Goal: Task Accomplishment & Management: Manage account settings

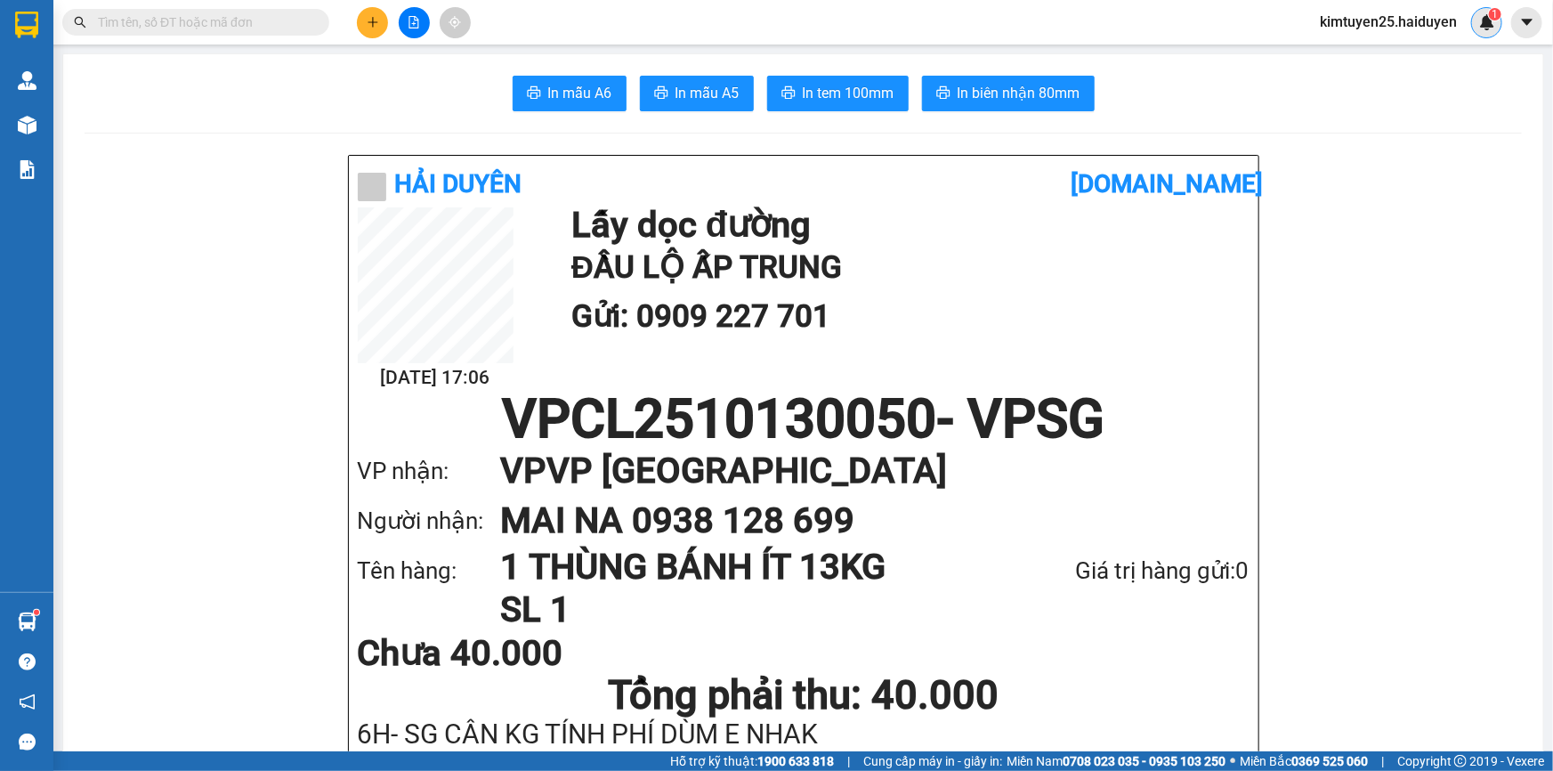
click at [1487, 32] on div "1" at bounding box center [1486, 22] width 31 height 31
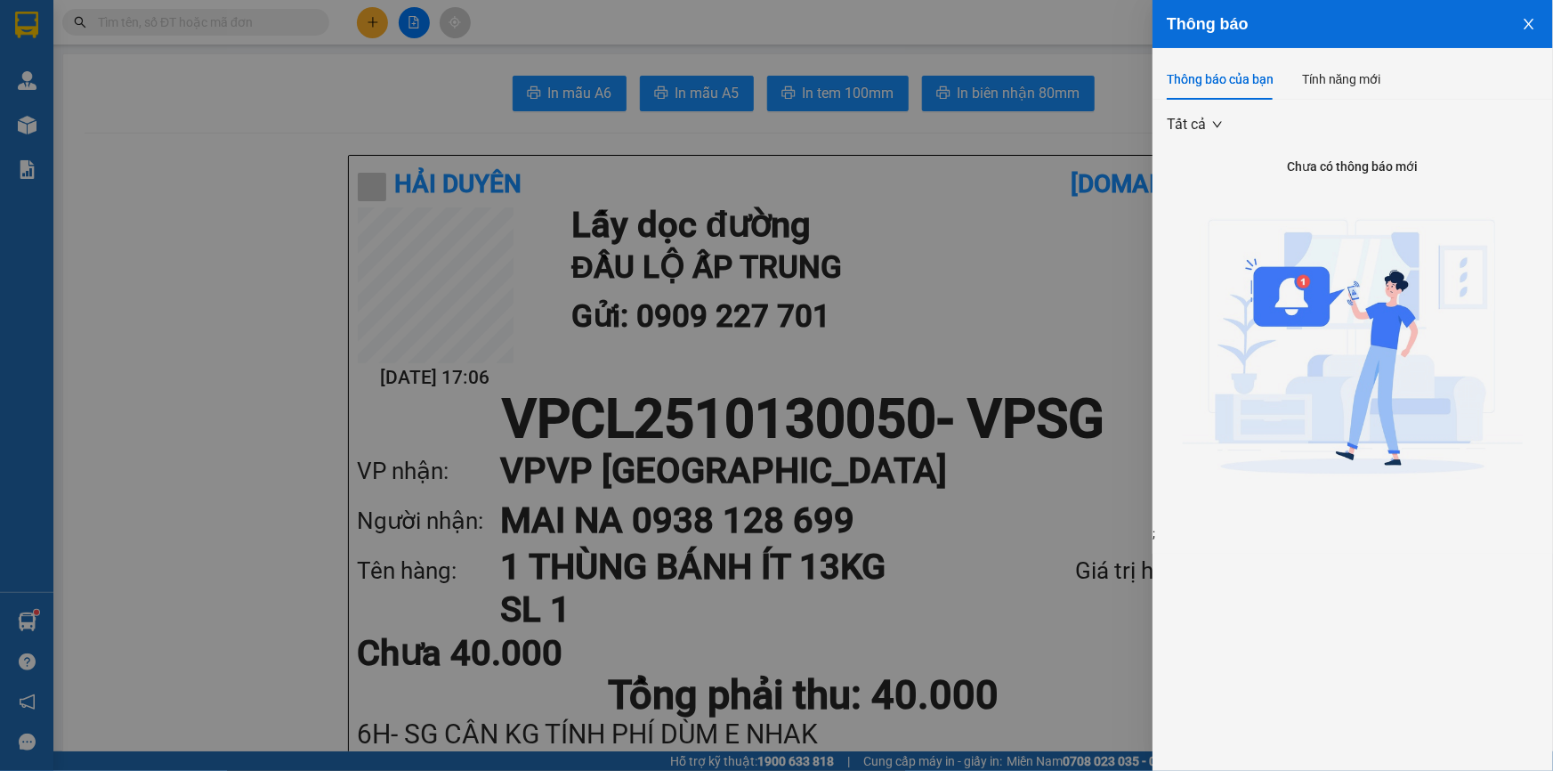
click at [1006, 165] on div at bounding box center [776, 385] width 1553 height 771
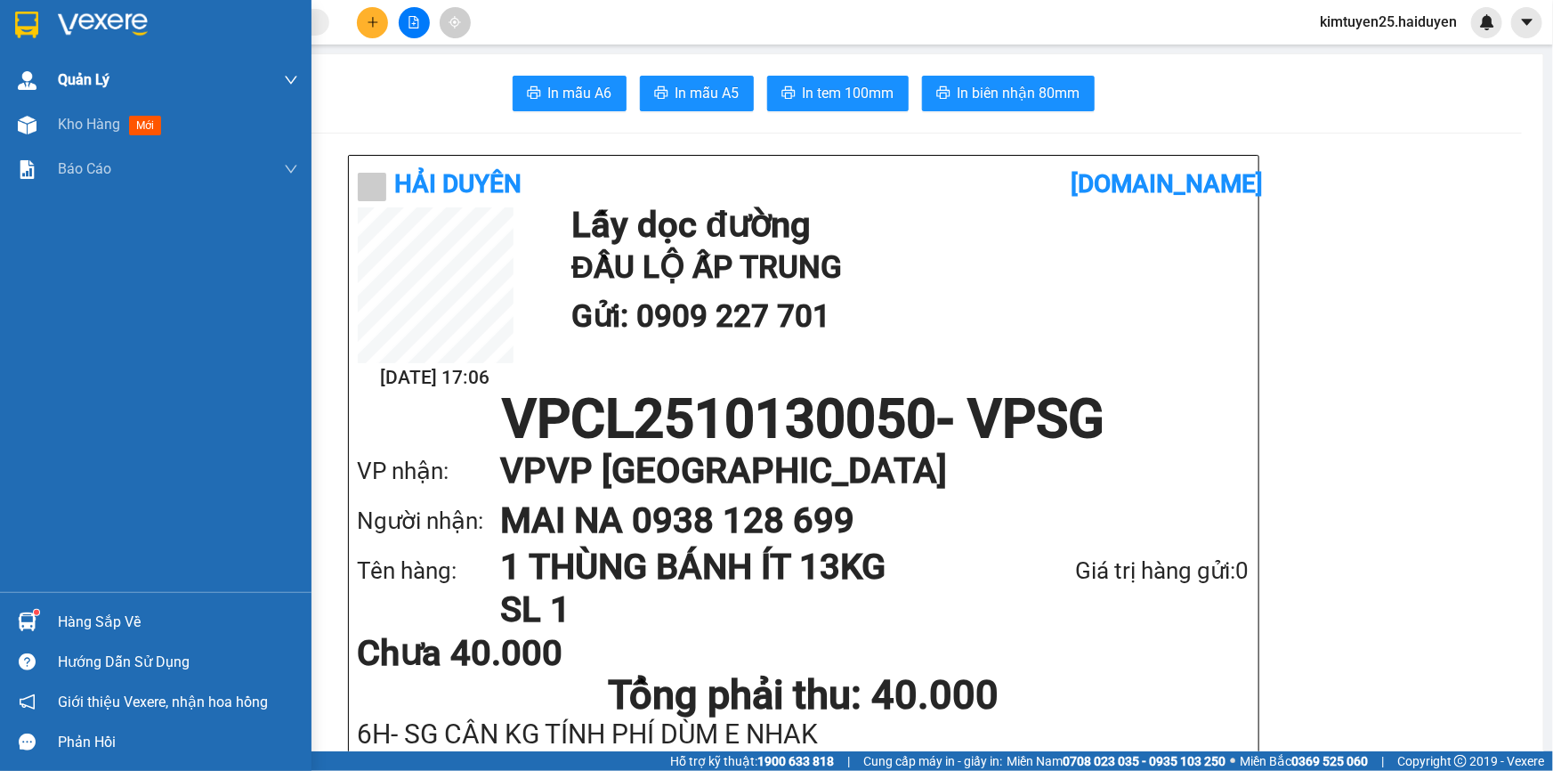
drag, startPoint x: 68, startPoint y: 126, endPoint x: 300, endPoint y: 60, distance: 241.7
click at [69, 126] on span "Kho hàng" at bounding box center [89, 124] width 62 height 17
click at [70, 126] on span "Kho hàng" at bounding box center [89, 124] width 62 height 17
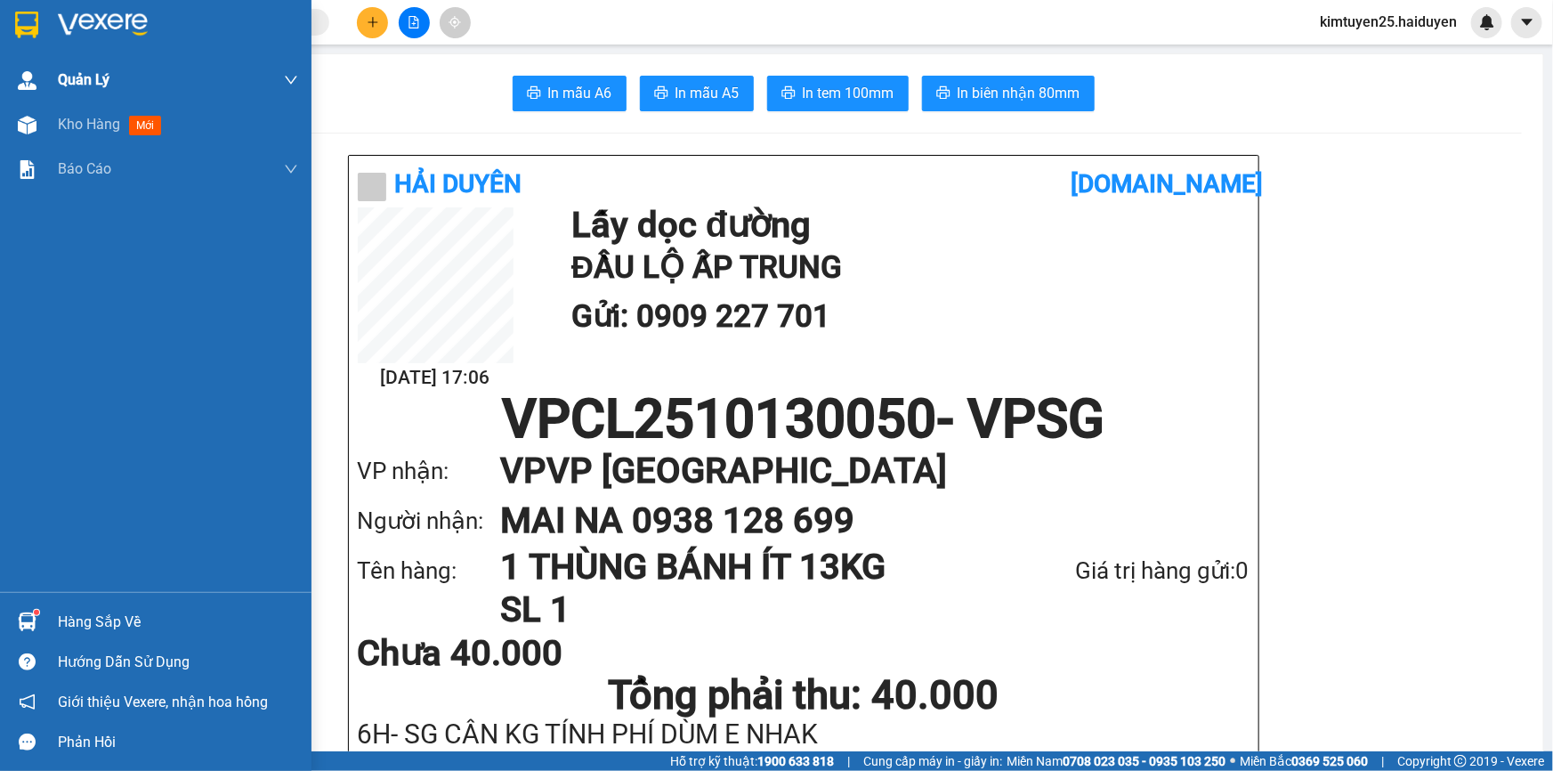
click at [70, 126] on span "Kho hàng" at bounding box center [89, 124] width 62 height 17
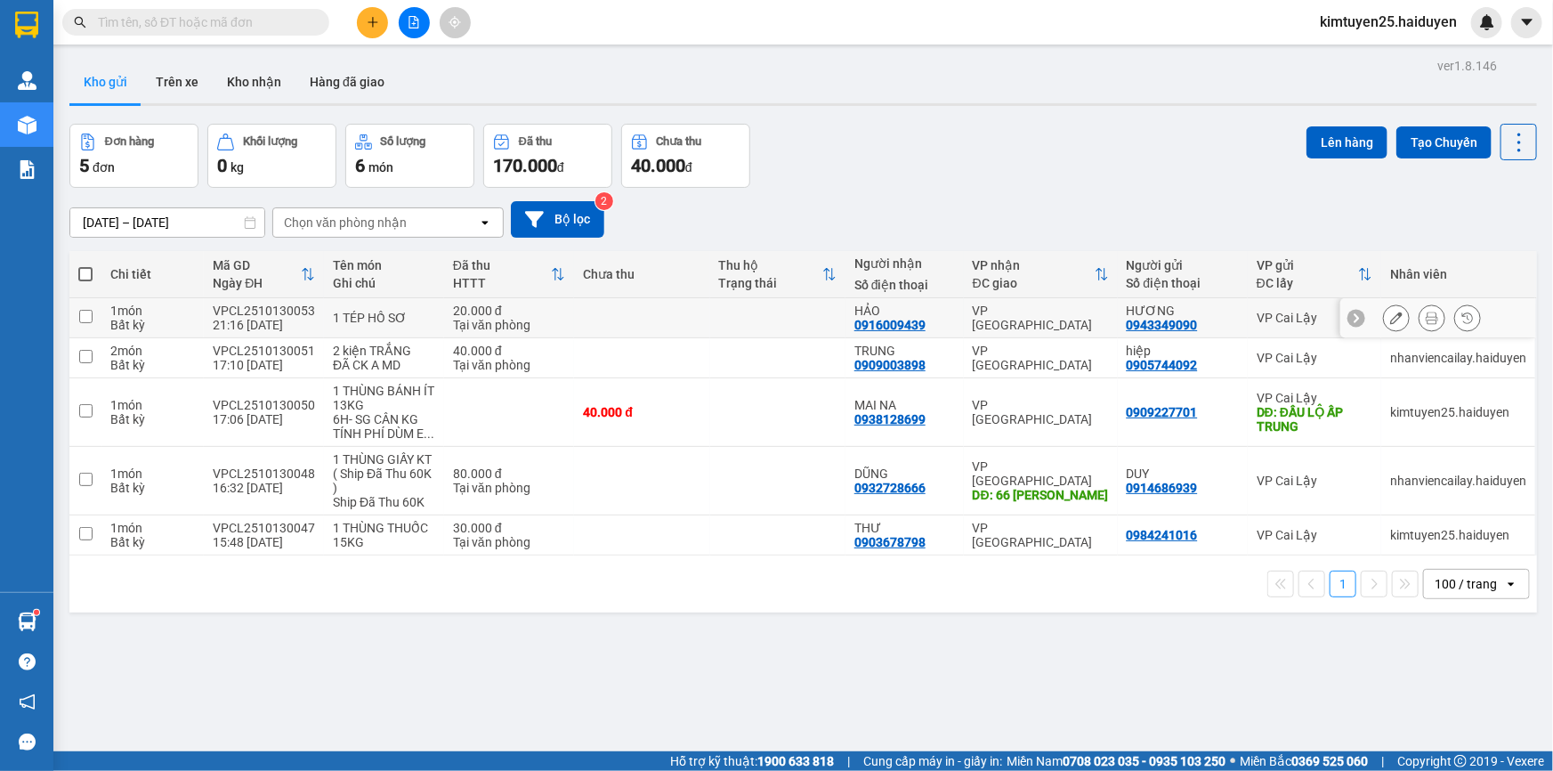
click at [813, 303] on td at bounding box center [777, 318] width 135 height 40
checkbox input "true"
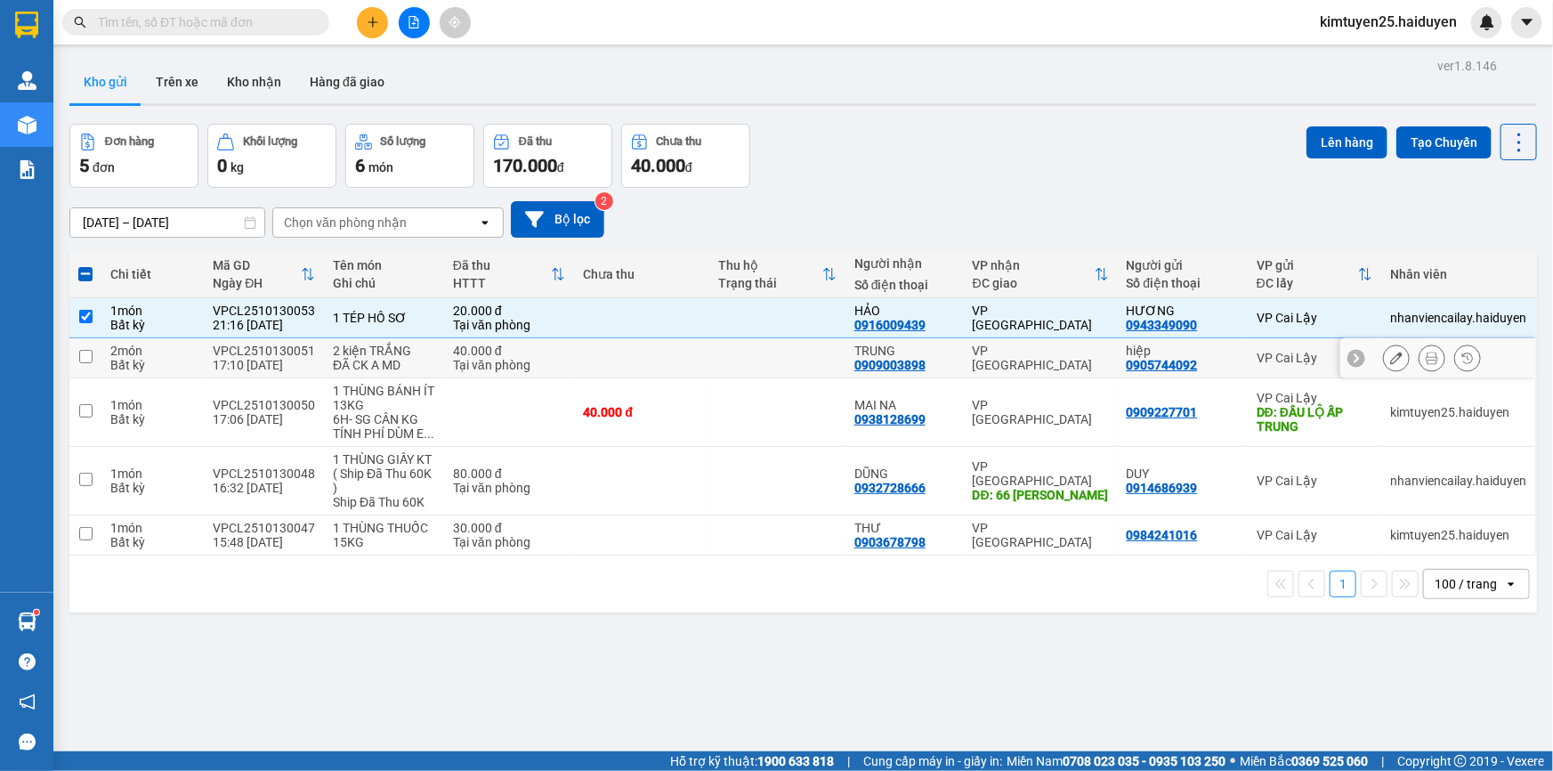
click at [814, 358] on td at bounding box center [777, 358] width 135 height 40
checkbox input "true"
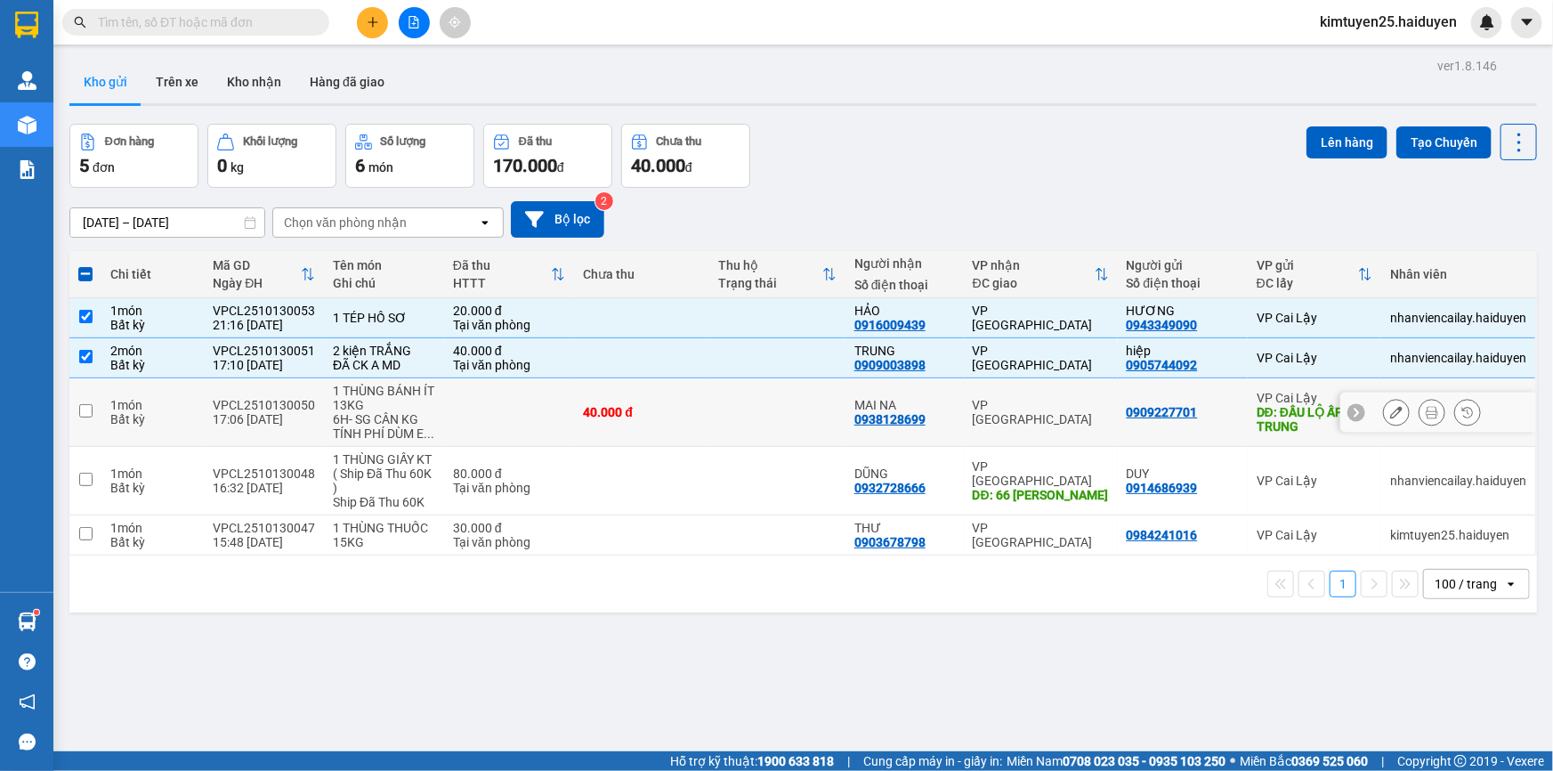
click at [798, 425] on td at bounding box center [777, 412] width 135 height 69
checkbox input "true"
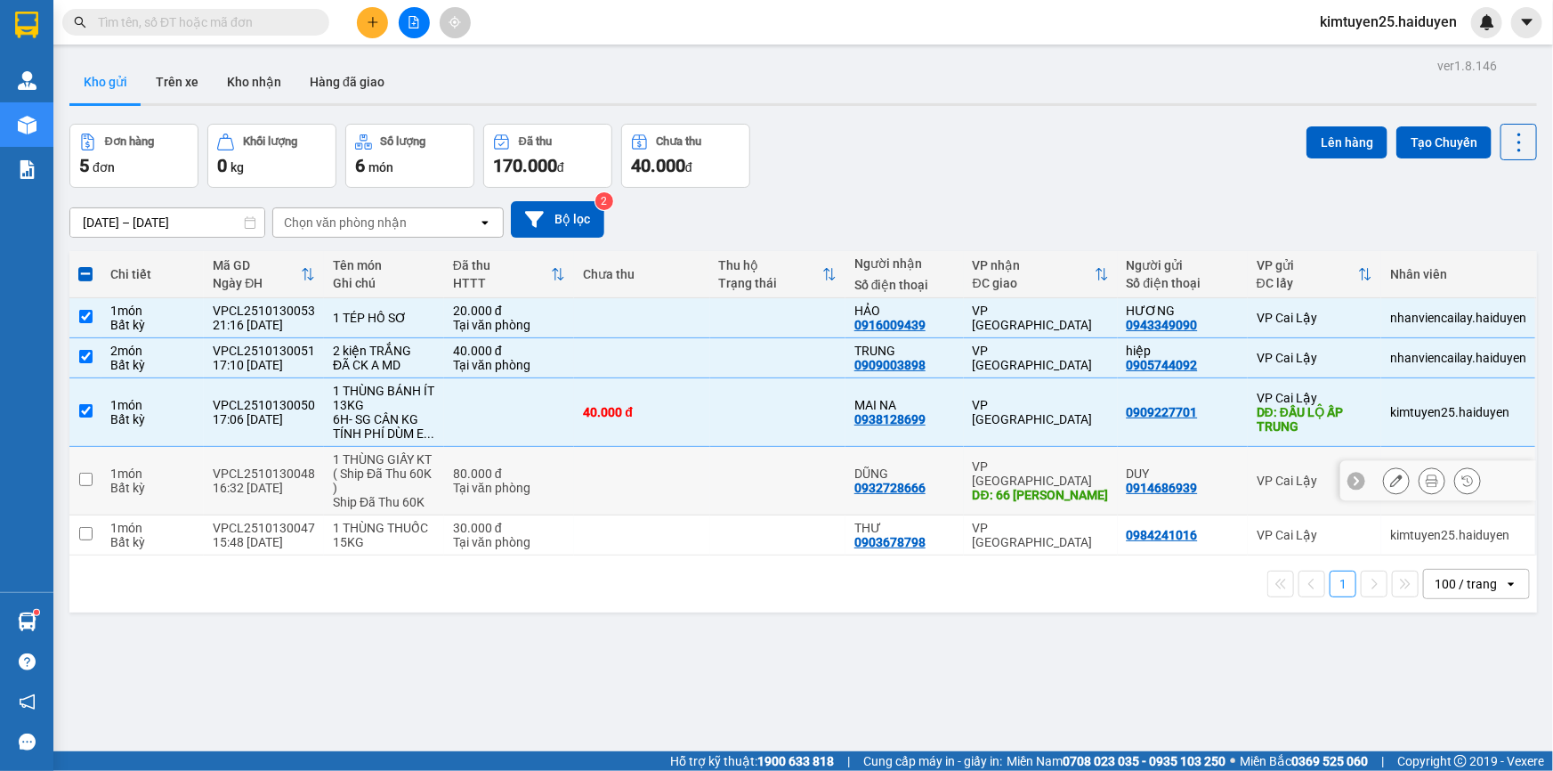
click at [787, 483] on td at bounding box center [777, 481] width 135 height 69
checkbox input "true"
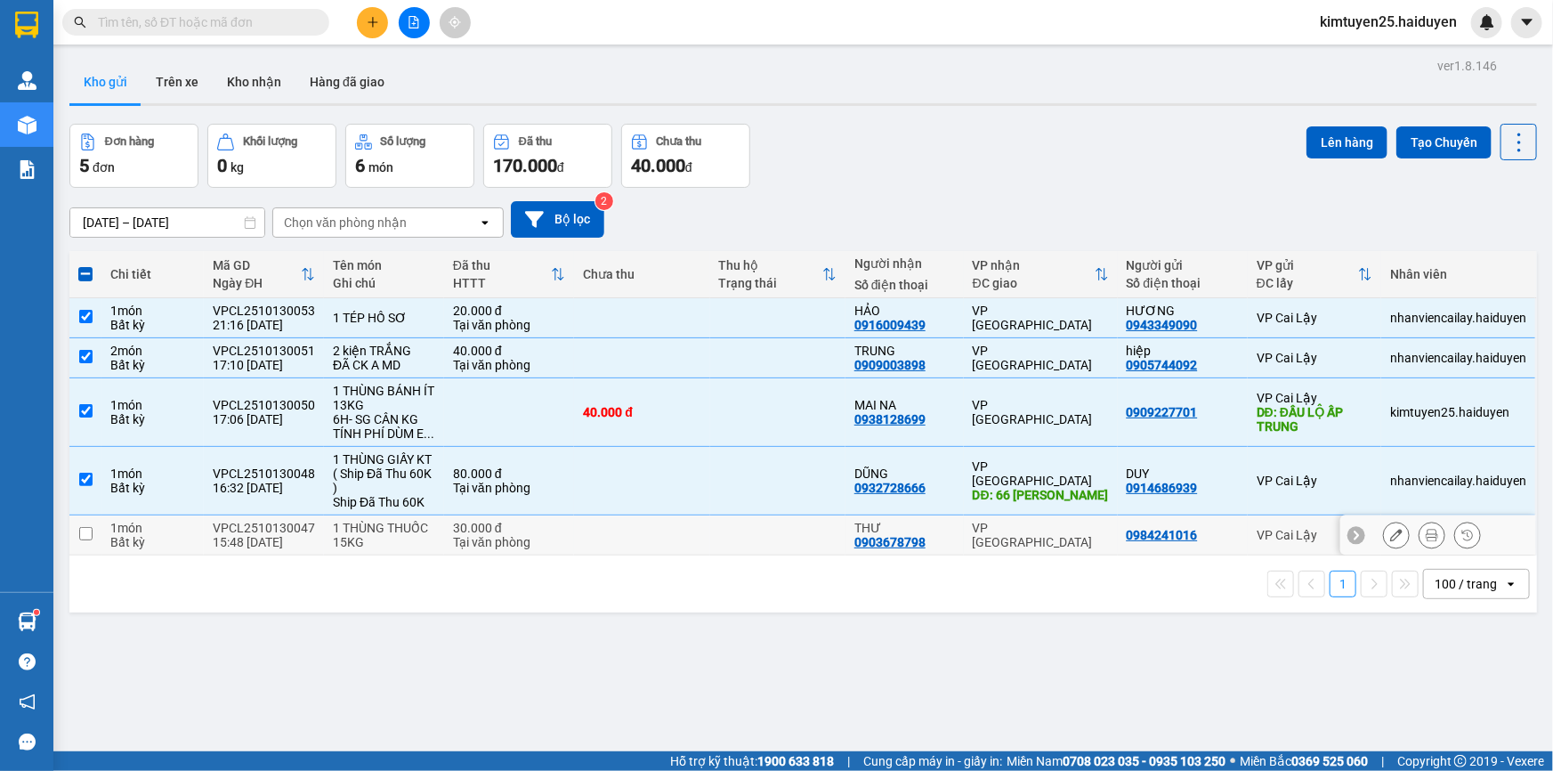
click at [766, 538] on td at bounding box center [777, 535] width 135 height 40
checkbox input "true"
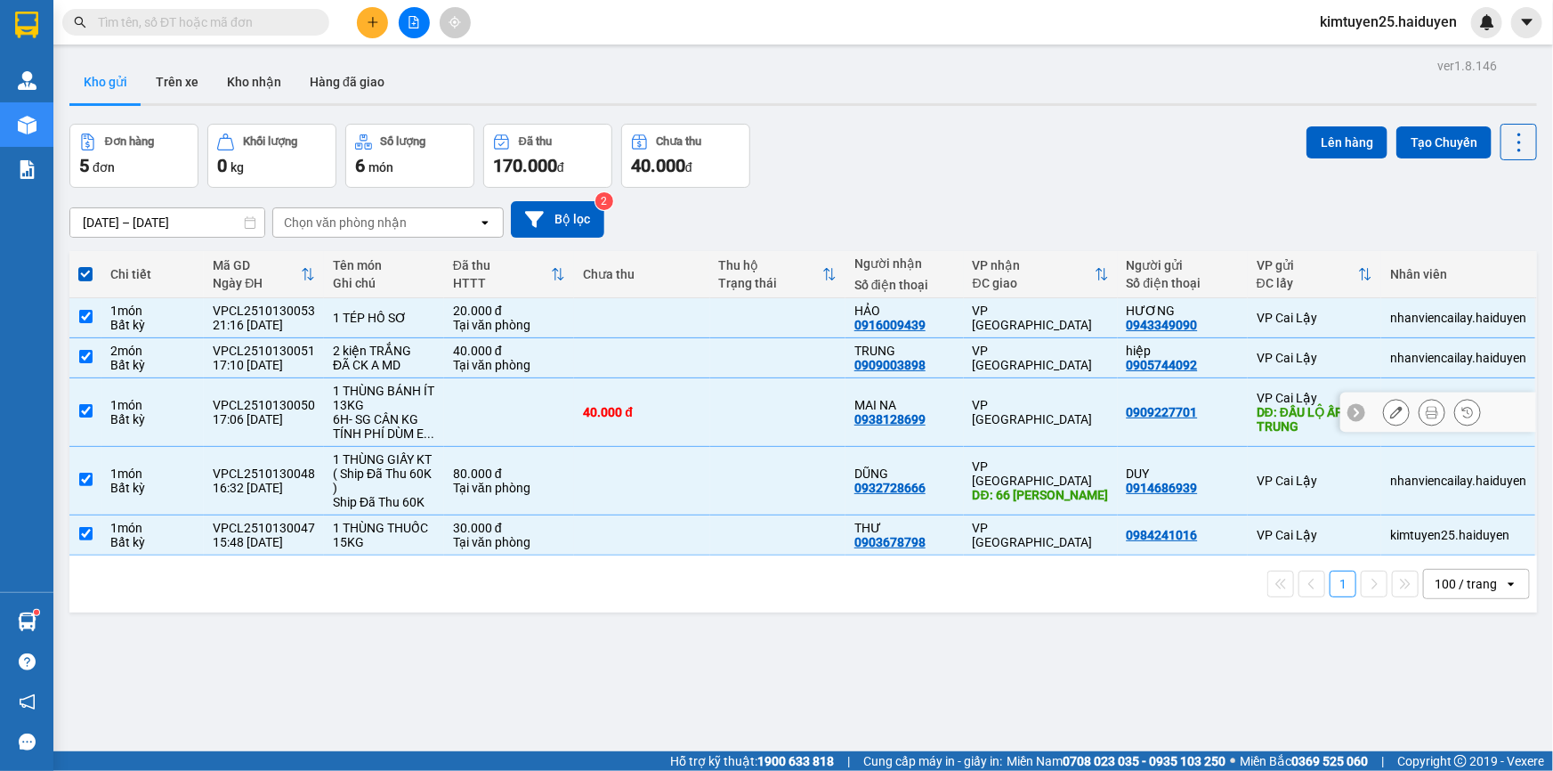
click at [791, 384] on td at bounding box center [777, 412] width 135 height 69
checkbox input "false"
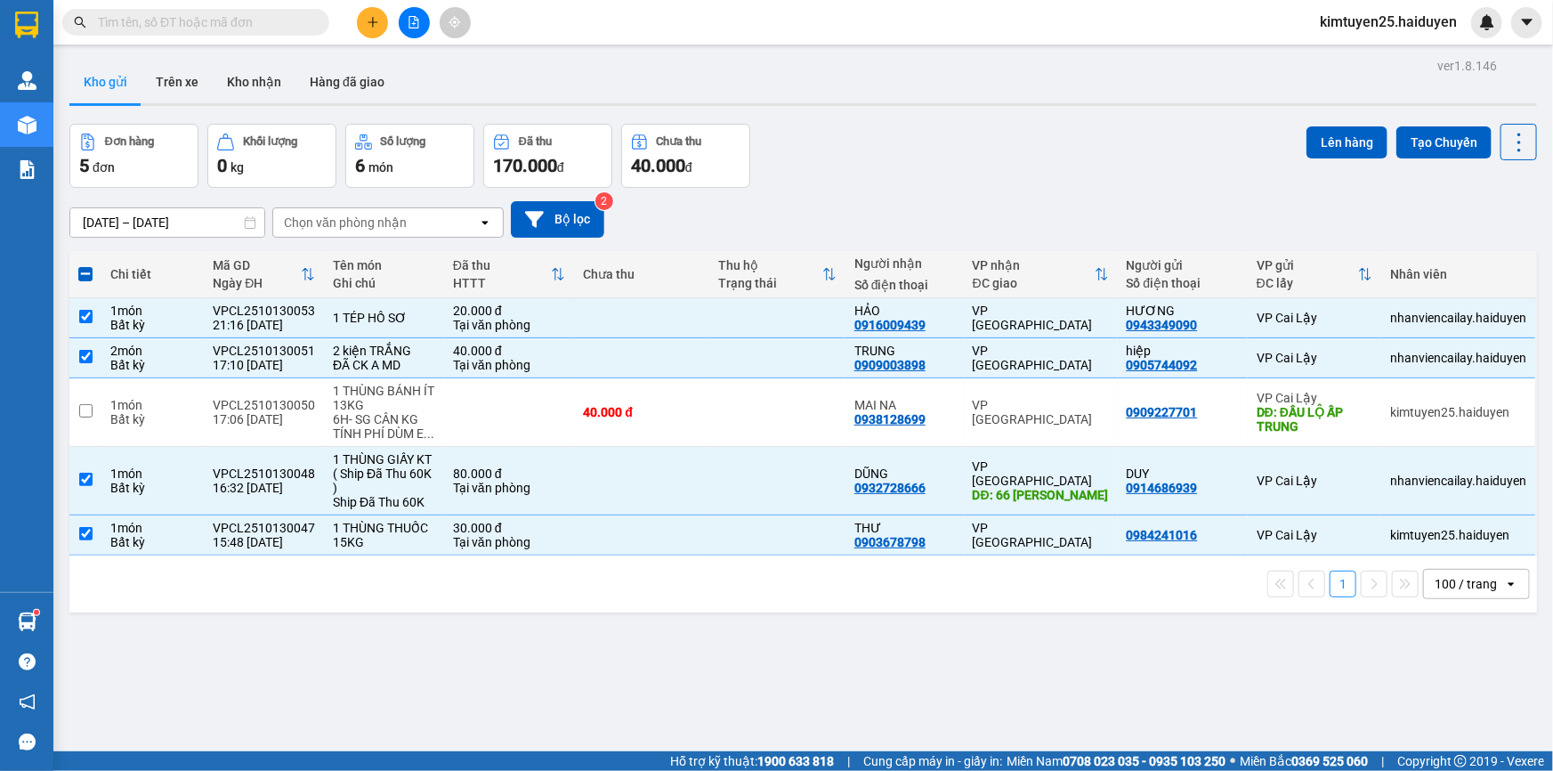
click at [1455, 587] on div "100 / trang" at bounding box center [1466, 584] width 62 height 18
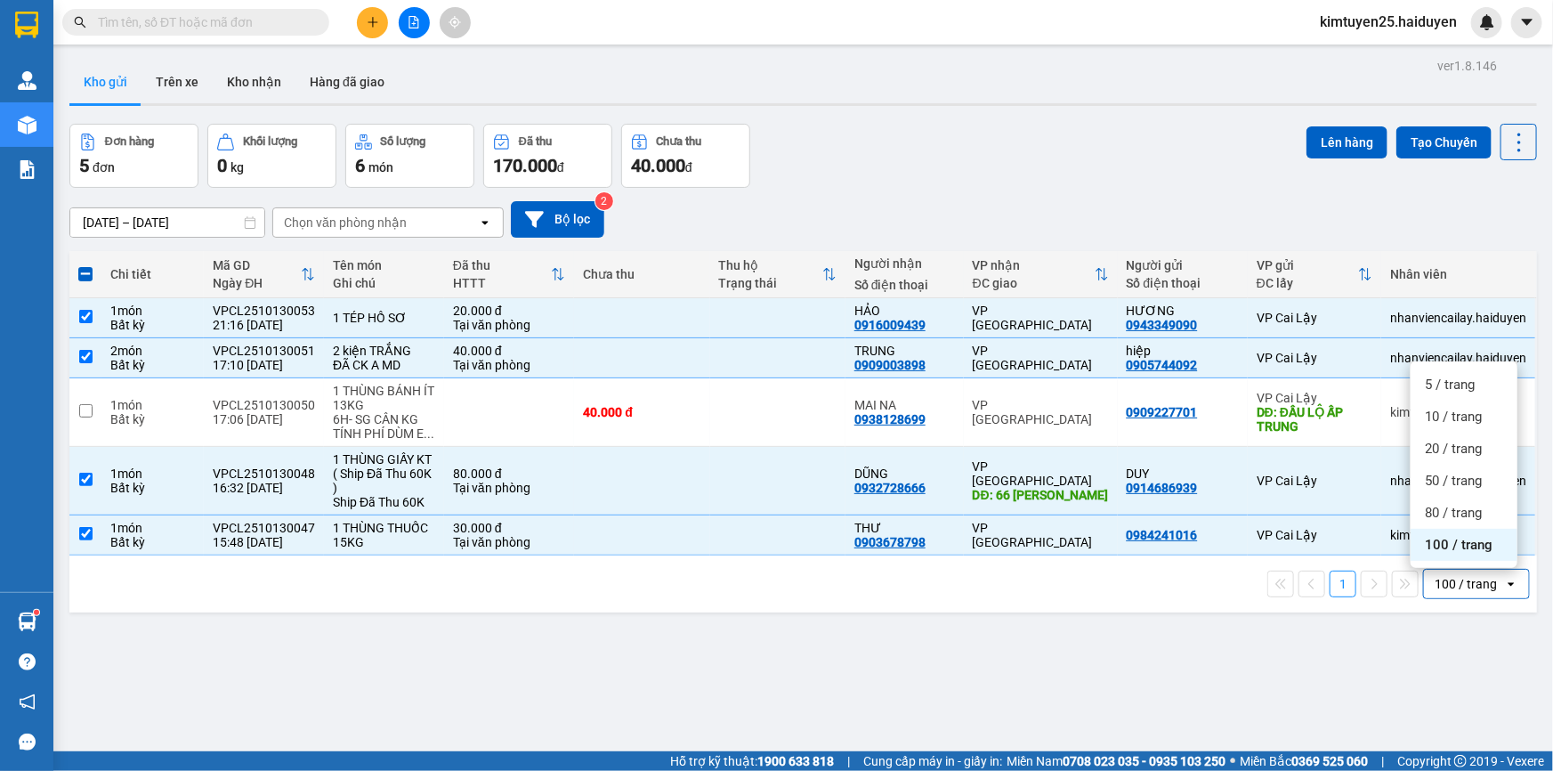
click at [1461, 549] on span "100 / trang" at bounding box center [1459, 545] width 68 height 18
